Goal: Task Accomplishment & Management: Use online tool/utility

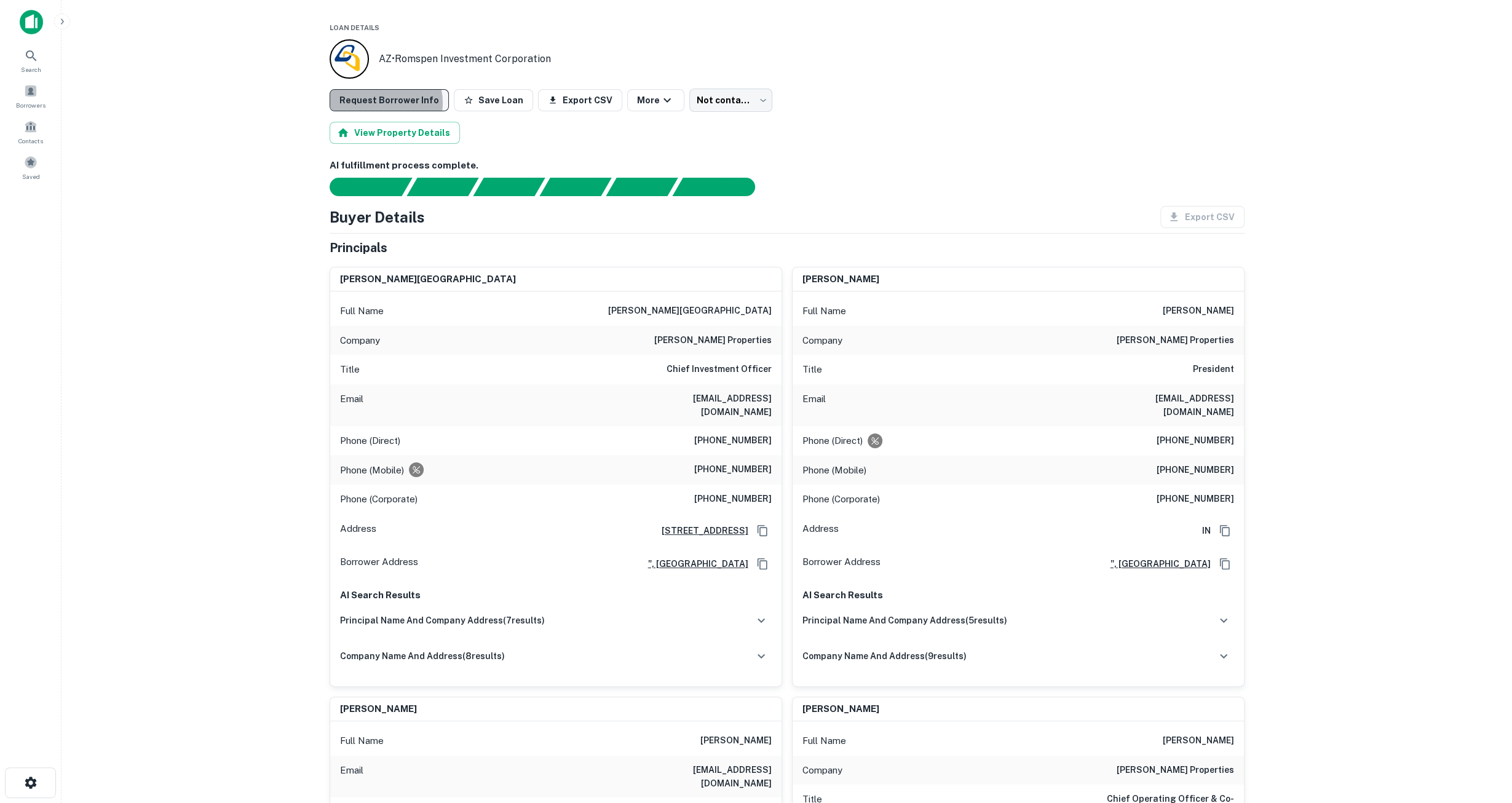
click at [378, 103] on button "Request Borrower Info" at bounding box center [389, 100] width 120 height 22
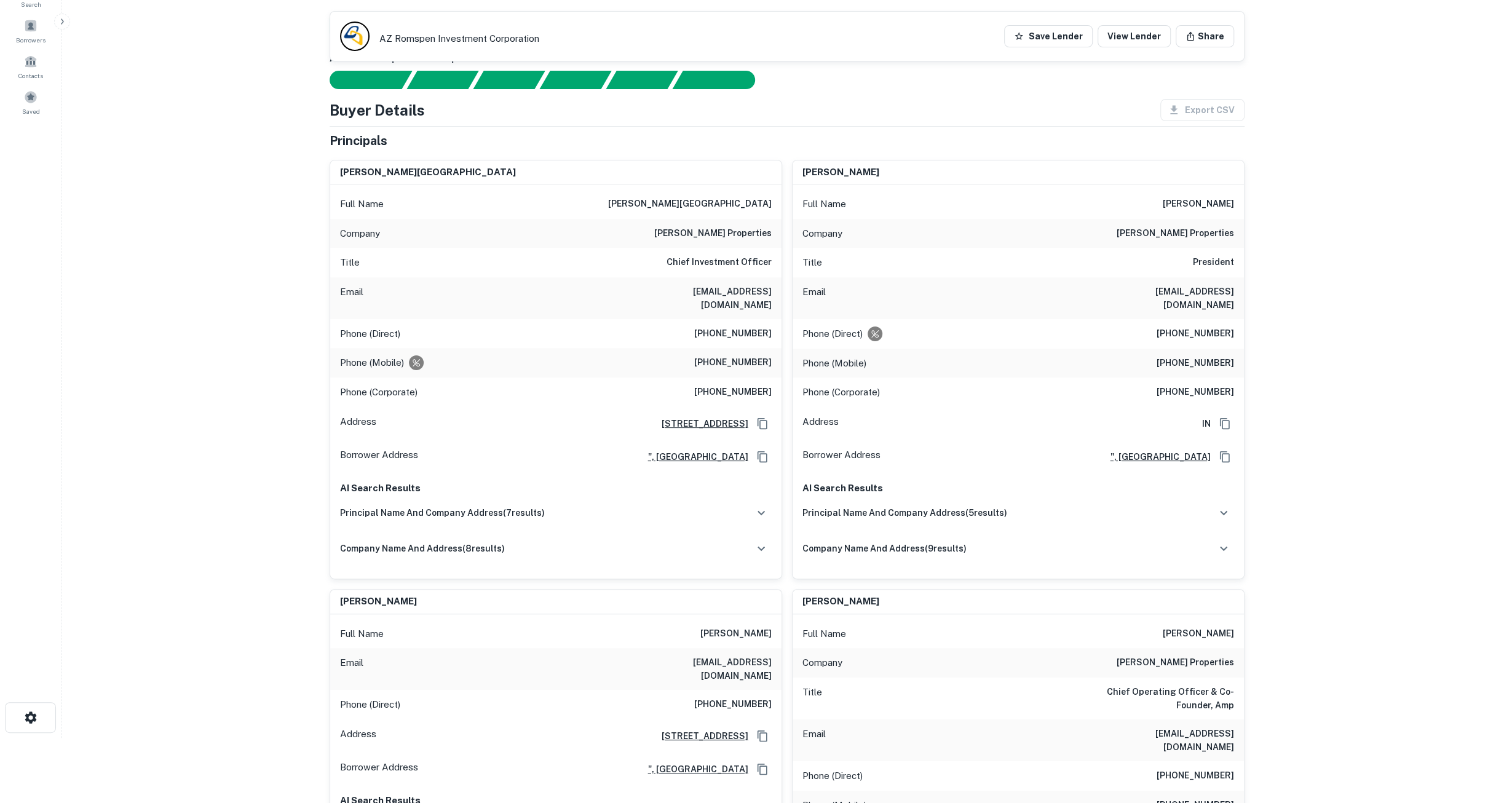
scroll to position [29, 0]
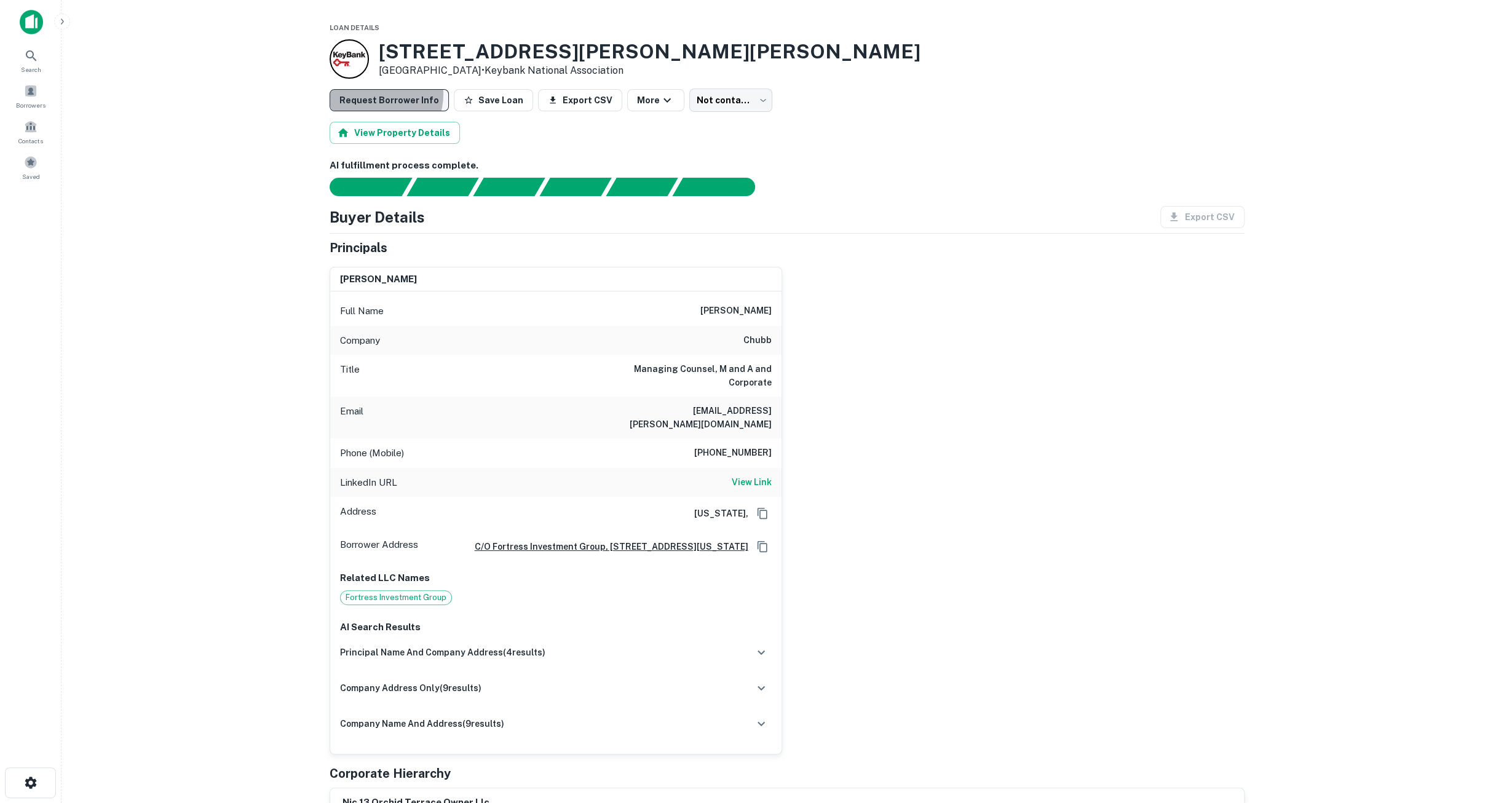
click at [377, 94] on button "Request Borrower Info" at bounding box center [389, 100] width 120 height 22
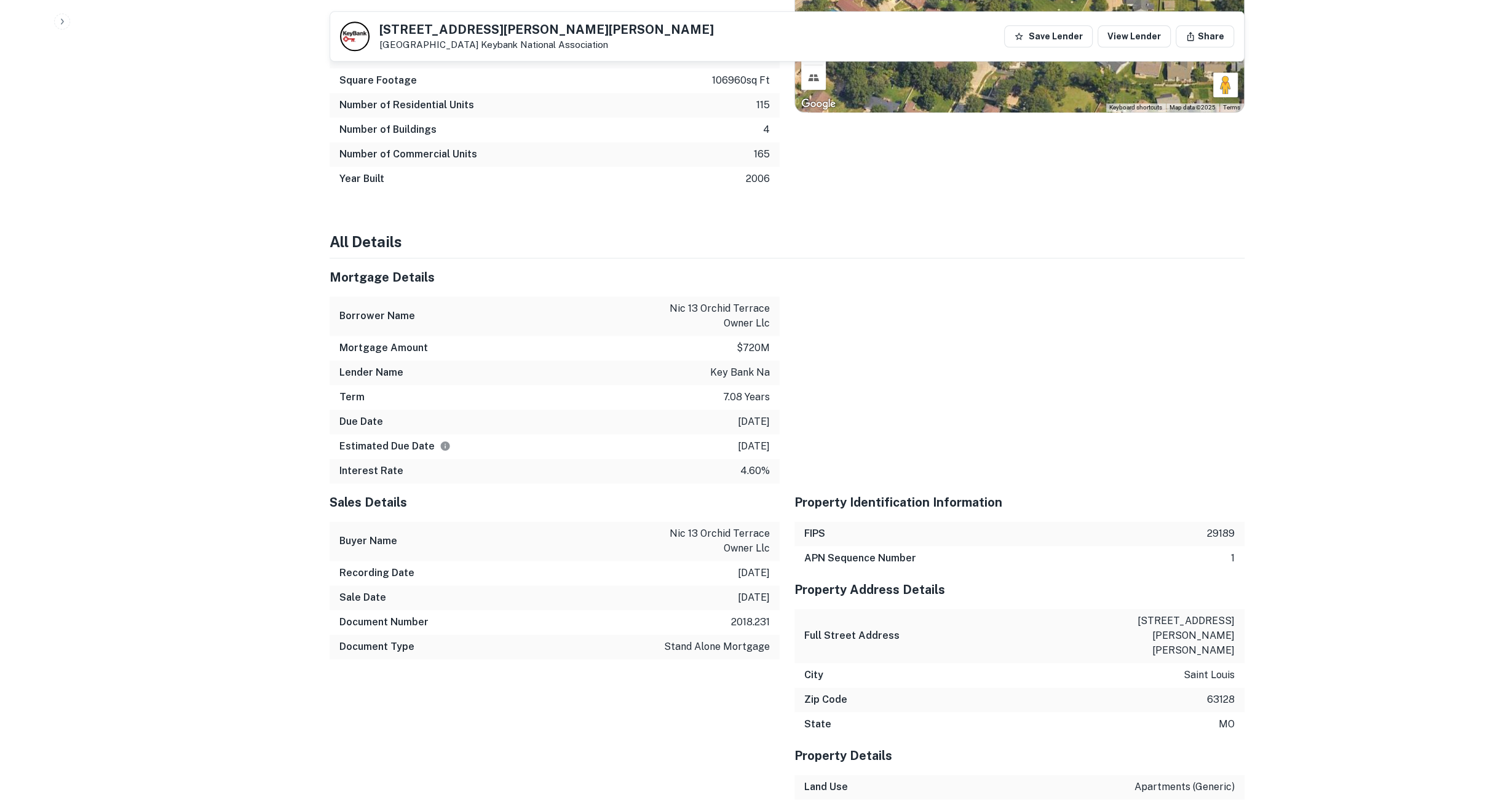
scroll to position [1476, 0]
